Goal: Task Accomplishment & Management: Manage account settings

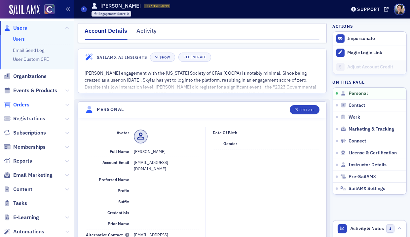
click at [20, 102] on span "Orders" at bounding box center [21, 104] width 16 height 7
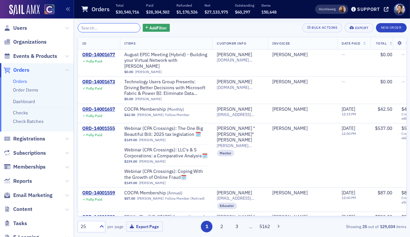
paste input "ORD-13777506"
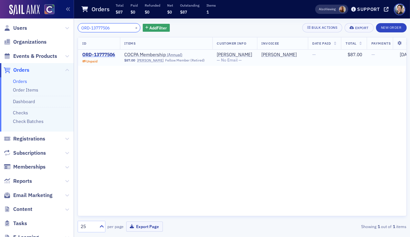
type input "ORD-13777506"
click at [107, 54] on div "ORD-13777506" at bounding box center [99, 55] width 33 height 6
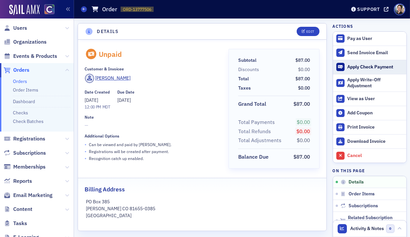
click at [368, 65] on div "Apply Check Payment" at bounding box center [374, 67] width 55 height 6
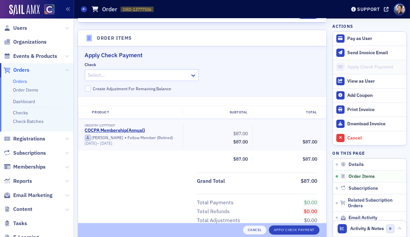
scroll to position [215, 0]
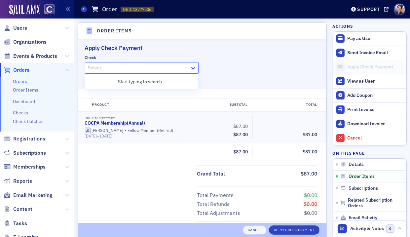
click at [122, 67] on div at bounding box center [139, 68] width 102 height 8
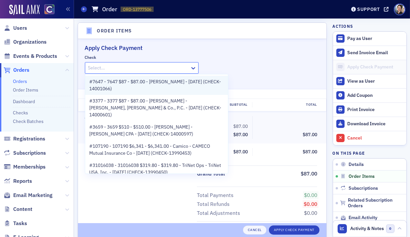
click at [148, 83] on span "#7647 - 7647 $87 - $87.00 - [PERSON_NAME] - [DATE] (CHECK-14001066)" at bounding box center [156, 85] width 135 height 14
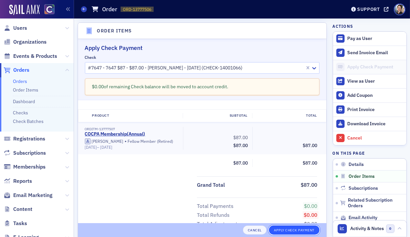
click at [296, 228] on button "Apply Check Payment" at bounding box center [294, 229] width 51 height 9
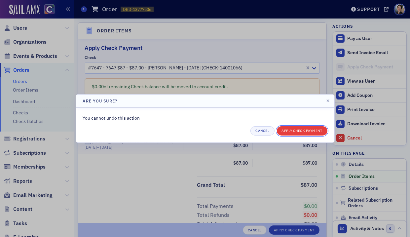
click at [303, 130] on button "Apply Check Payment" at bounding box center [302, 130] width 51 height 9
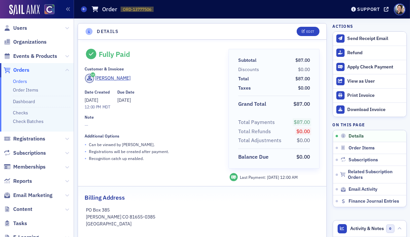
click at [22, 70] on span "Orders" at bounding box center [21, 69] width 16 height 7
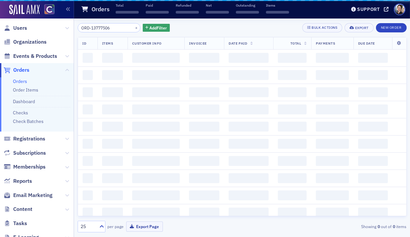
click at [22, 70] on span "Orders" at bounding box center [21, 69] width 16 height 7
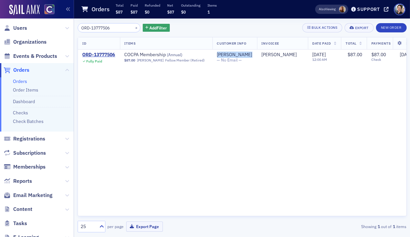
drag, startPoint x: 22, startPoint y: 26, endPoint x: 49, endPoint y: 23, distance: 26.6
click at [22, 26] on span "Users" at bounding box center [20, 27] width 14 height 7
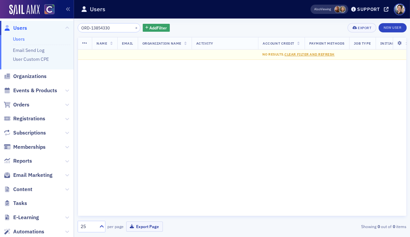
type input "ORD-13854330"
drag, startPoint x: 132, startPoint y: 114, endPoint x: 27, endPoint y: 105, distance: 105.0
click at [130, 113] on div "Name Email Organization Name Activity Account Credit Payment Methods Job Type I…" at bounding box center [242, 126] width 329 height 179
drag, startPoint x: 24, startPoint y: 106, endPoint x: 5, endPoint y: 110, distance: 20.2
click at [24, 106] on span "Orders" at bounding box center [21, 104] width 16 height 7
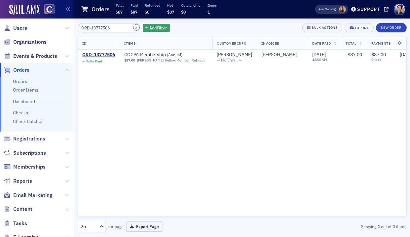
click at [133, 27] on button "×" at bounding box center [136, 27] width 6 height 6
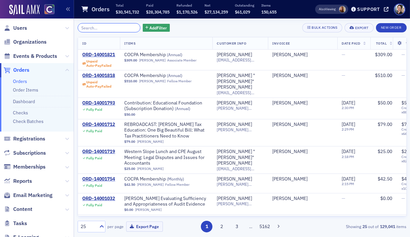
paste input "ORD-13854330"
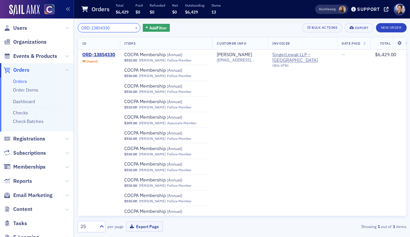
type input "ORD-13854330"
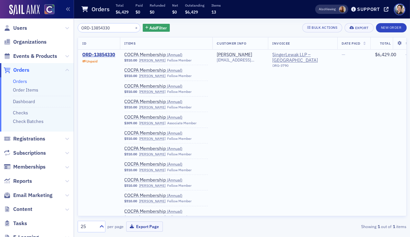
scroll to position [2, 0]
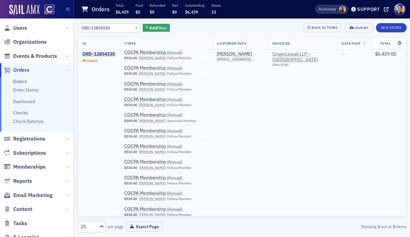
click at [100, 56] on div "ORD-13854330" at bounding box center [99, 54] width 33 height 6
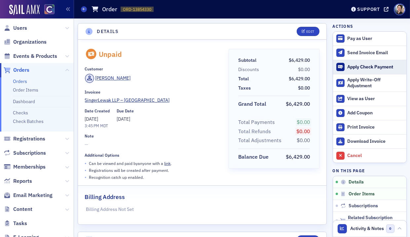
click at [365, 68] on div "Apply Check Payment" at bounding box center [374, 67] width 55 height 6
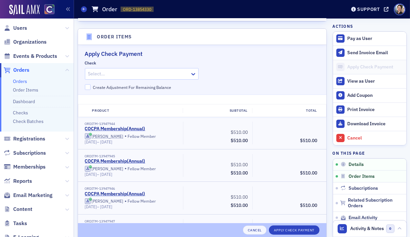
scroll to position [209, 0]
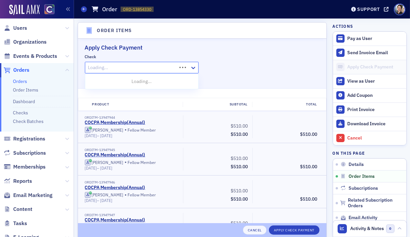
click at [117, 64] on div at bounding box center [132, 67] width 89 height 8
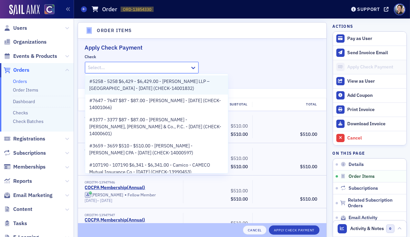
click at [147, 88] on span "#5258 - 5258 $6,429 - $6,429.00 - [PERSON_NAME] LLP – [GEOGRAPHIC_DATA] - [DATE…" at bounding box center [156, 85] width 135 height 14
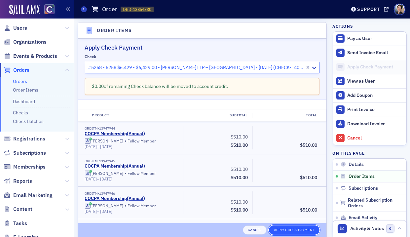
click at [299, 228] on button "Apply Check Payment" at bounding box center [294, 229] width 51 height 9
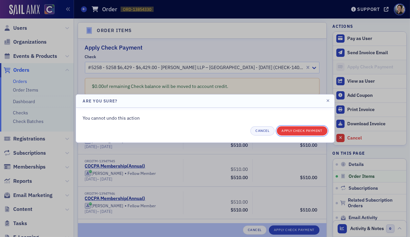
click at [297, 131] on button "Apply Check Payment" at bounding box center [302, 130] width 51 height 9
